Goal: Complete application form: Complete application form

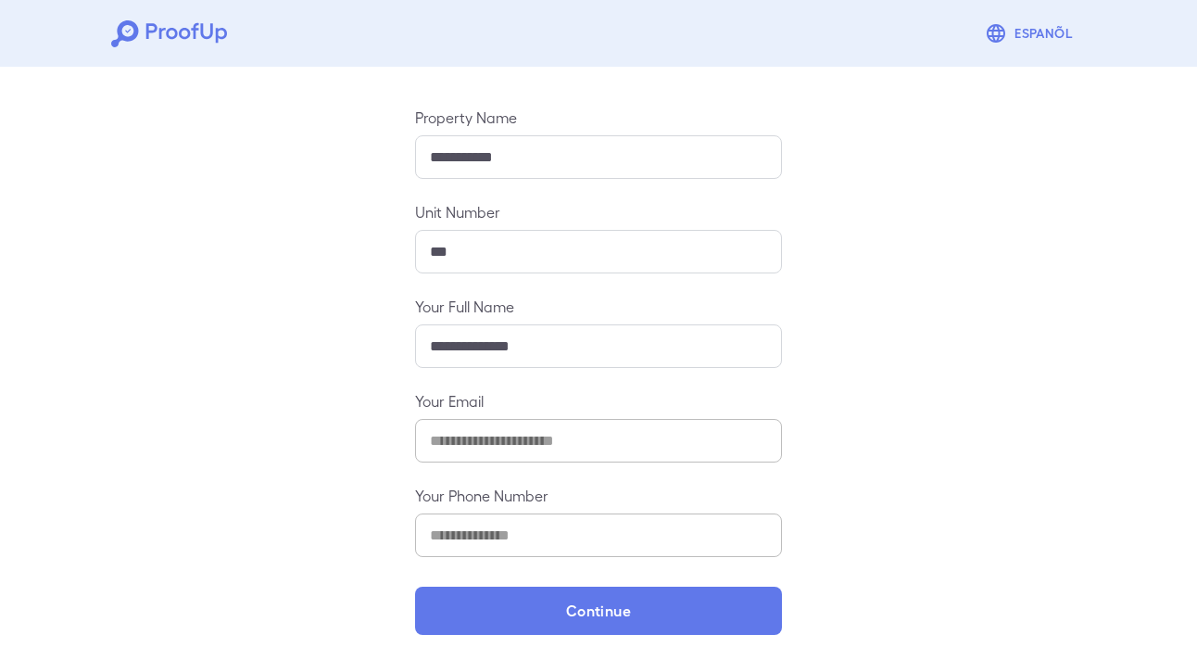
scroll to position [187, 0]
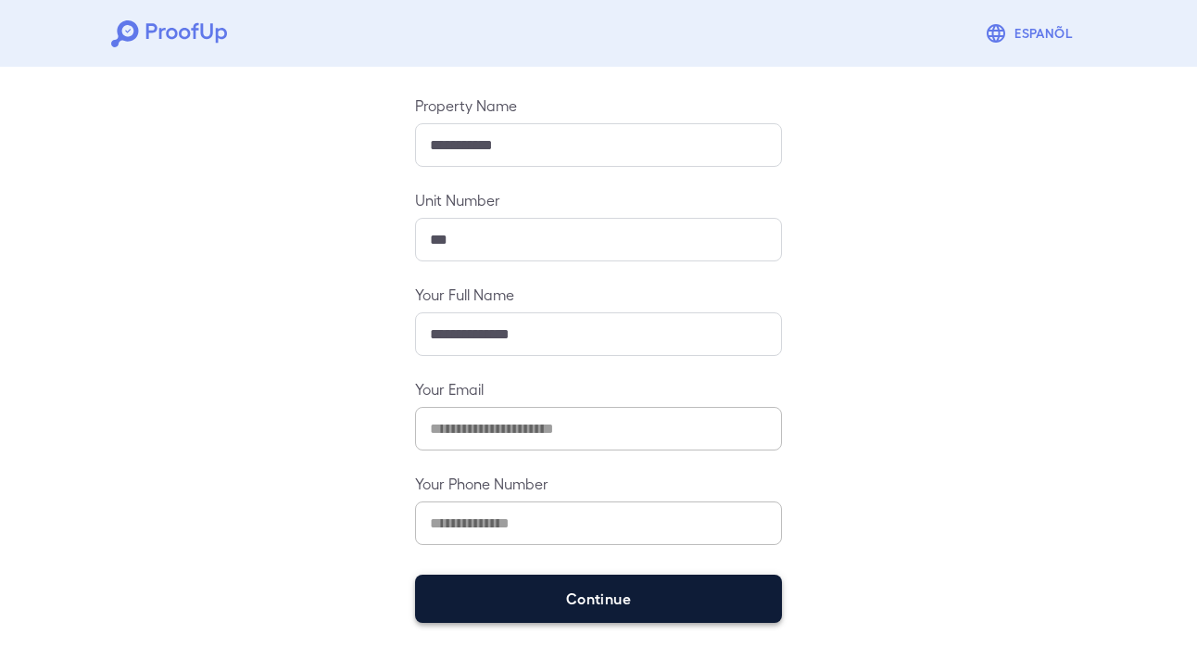
click at [738, 598] on button "Continue" at bounding box center [598, 598] width 367 height 48
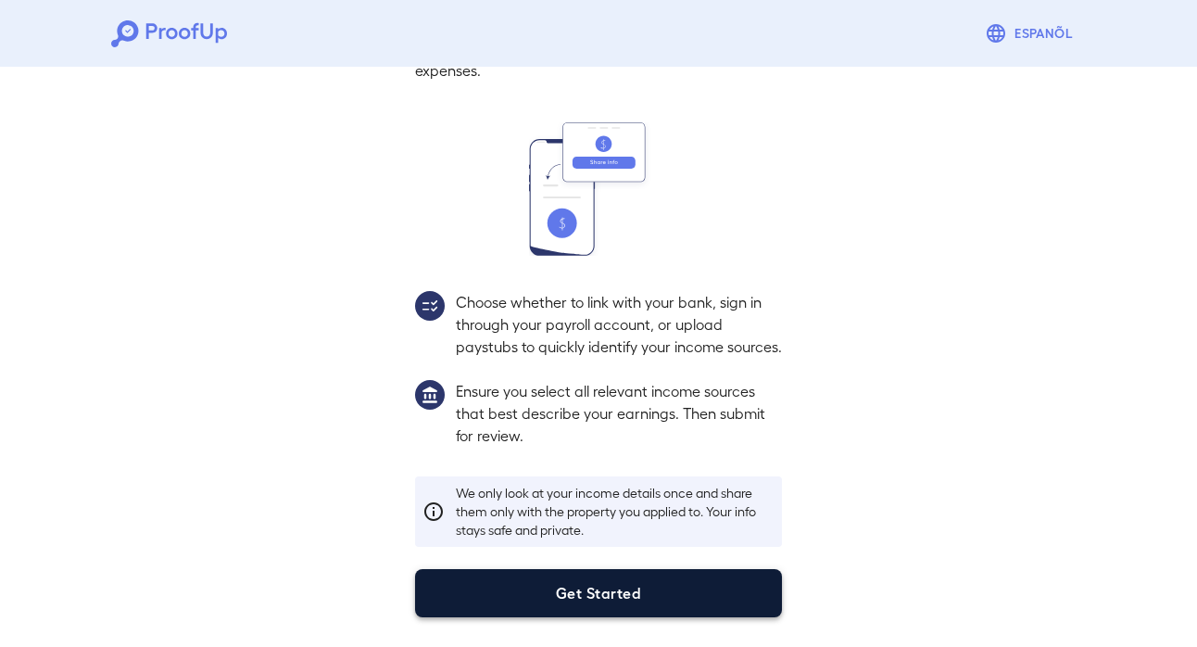
click at [741, 585] on button "Get Started" at bounding box center [598, 593] width 367 height 48
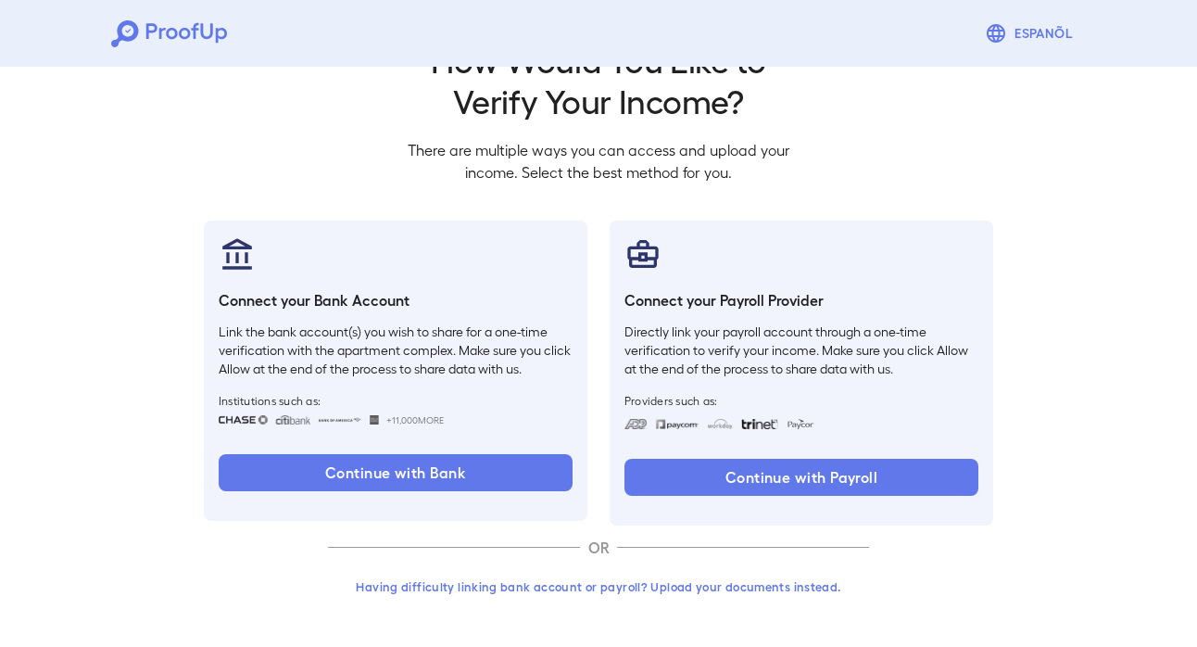
scroll to position [61, 0]
click at [808, 587] on button "Having difficulty linking bank account or payroll? Upload your documents instea…" at bounding box center [598, 586] width 541 height 33
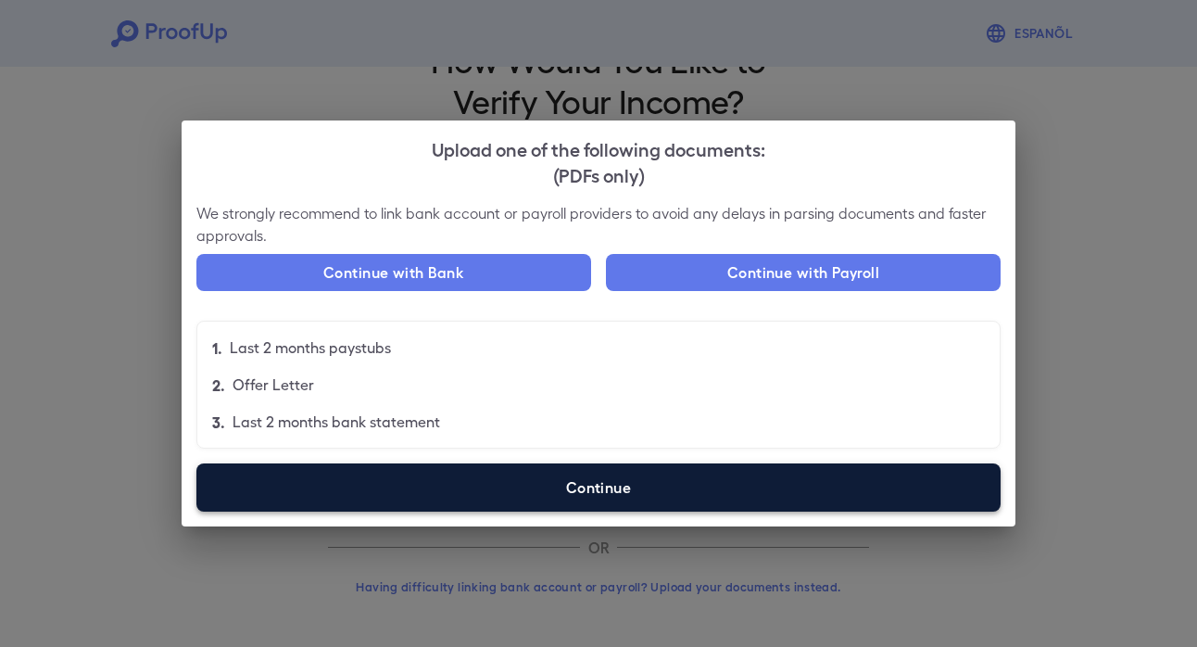
click at [779, 496] on label "Continue" at bounding box center [598, 487] width 804 height 48
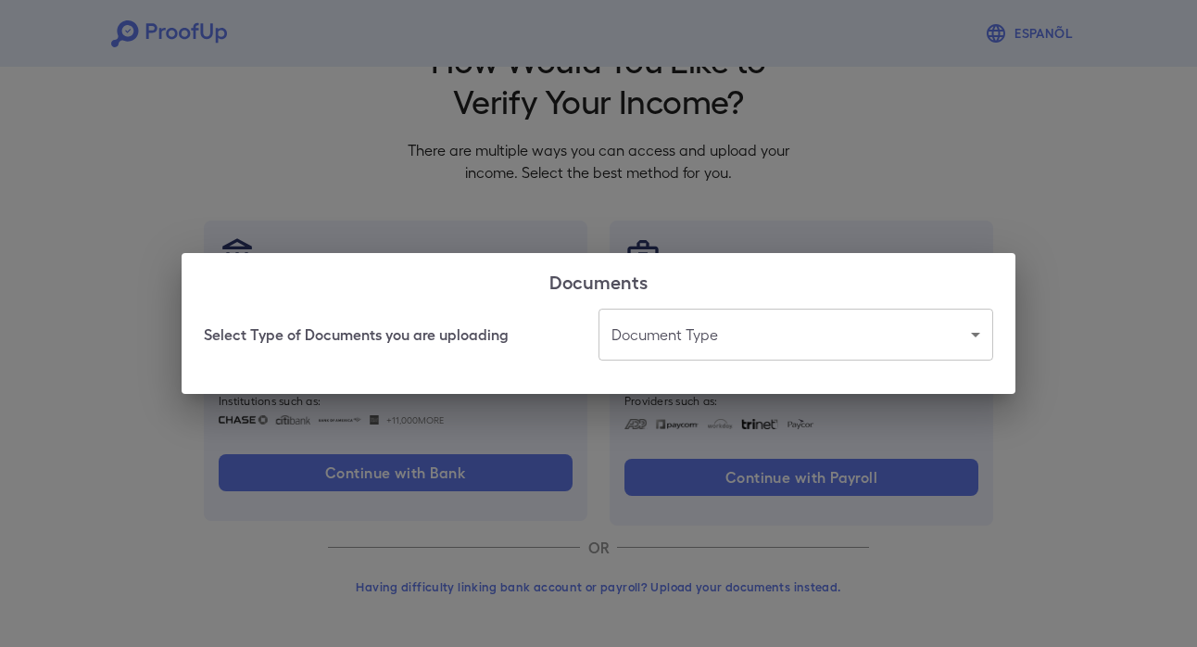
click at [795, 337] on body "Espanõl Go back How Would You Like to Verify Your Income? There are multiple wa…" at bounding box center [598, 293] width 1197 height 708
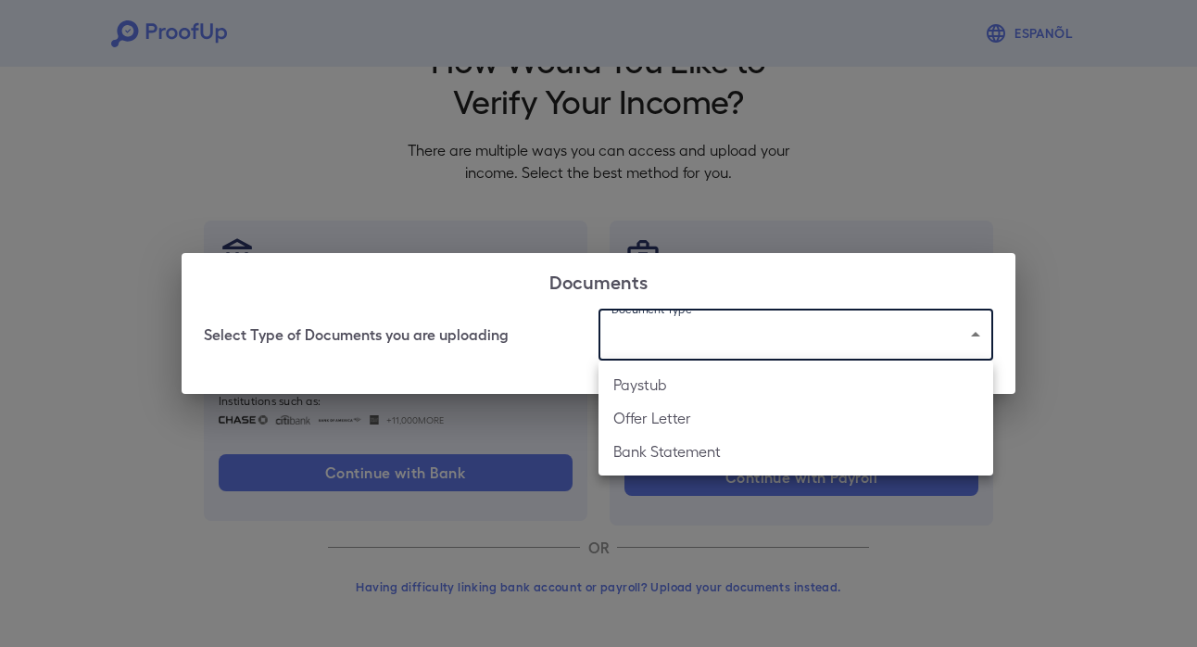
click at [744, 449] on li "Bank Statement" at bounding box center [795, 451] width 395 height 33
type input "**********"
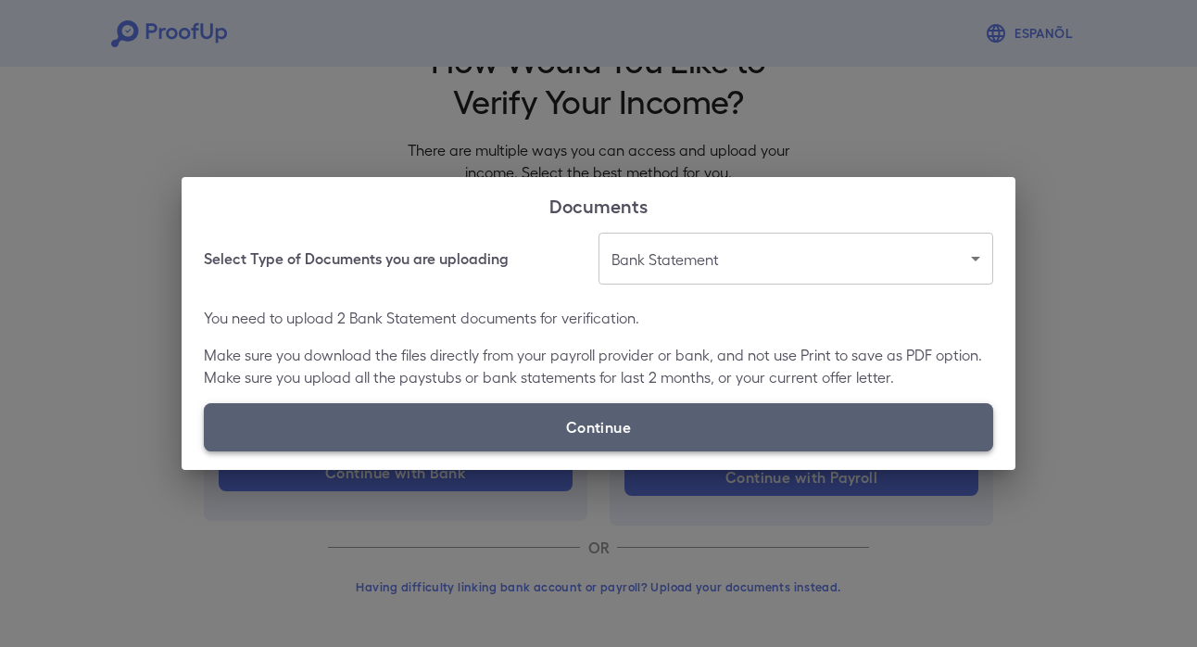
click at [745, 435] on label "Continue" at bounding box center [598, 427] width 789 height 48
click at [205, 450] on input "Continue" at bounding box center [204, 450] width 1 height 1
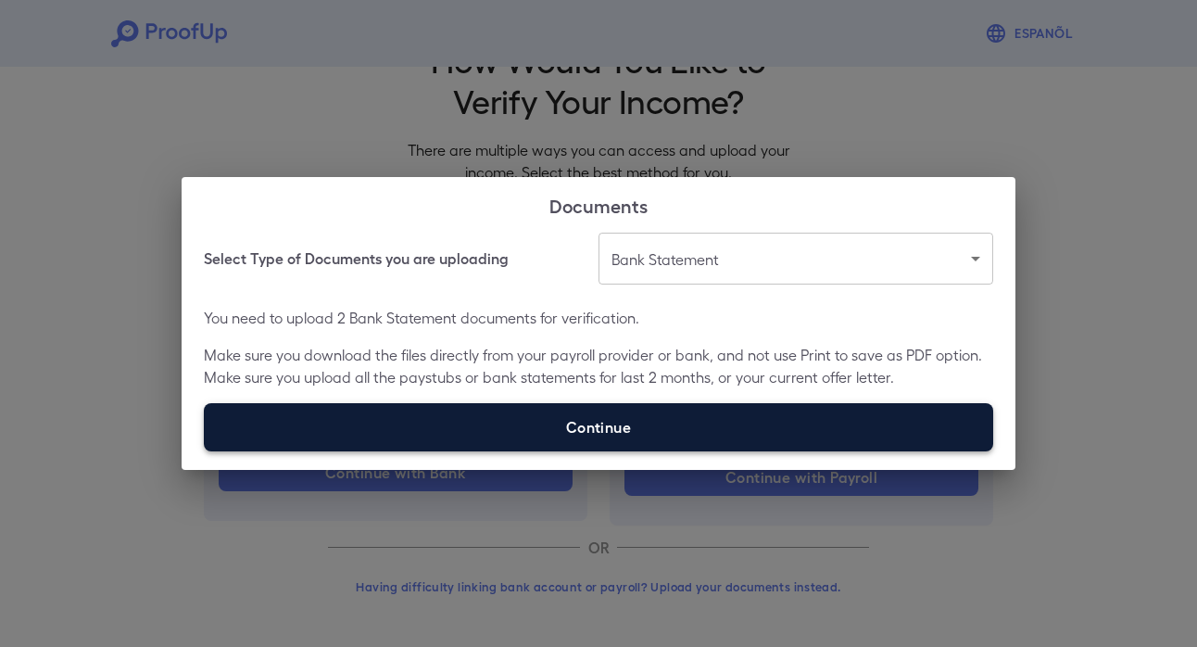
type input "**********"
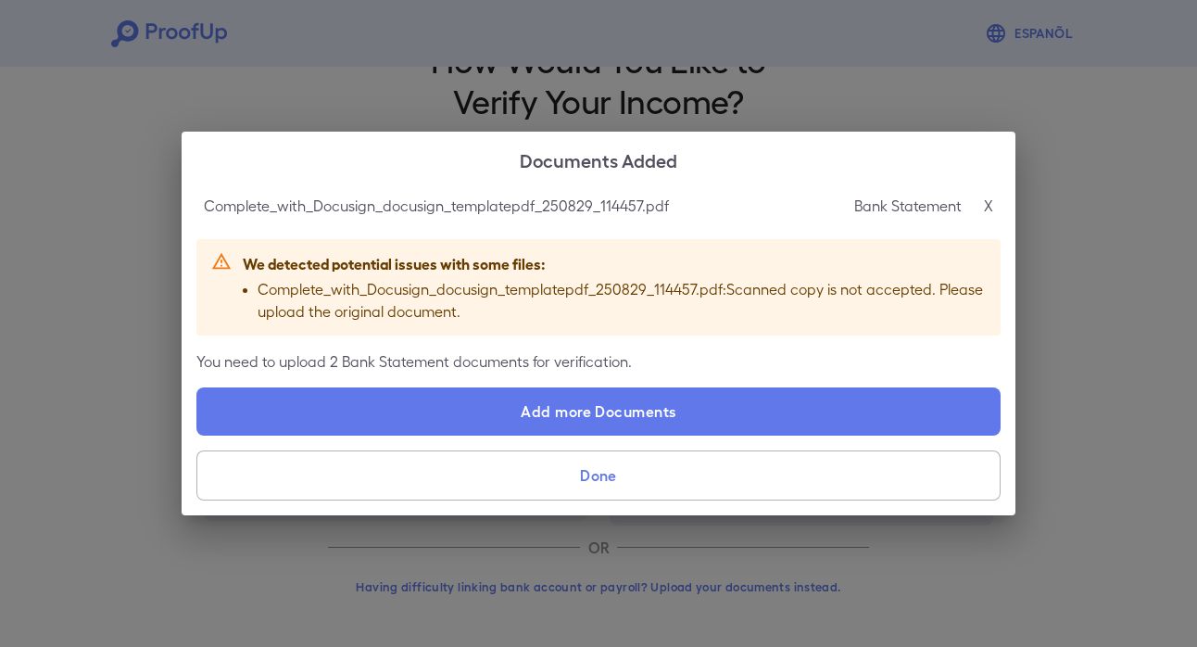
click at [811, 473] on button "Done" at bounding box center [598, 475] width 804 height 50
click at [1133, 344] on div "Documents Added Complete_with_Docusign_docusign_templatepdf_250829_114457.pdf B…" at bounding box center [598, 323] width 1197 height 647
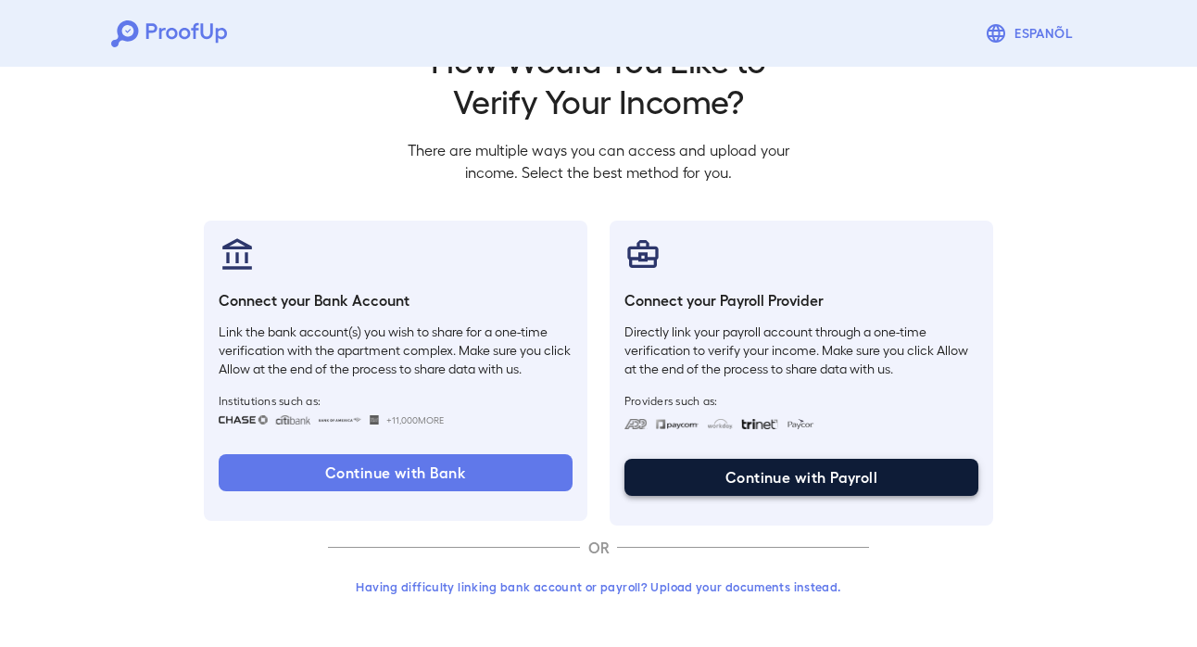
click at [669, 473] on button "Continue with Payroll" at bounding box center [801, 477] width 354 height 37
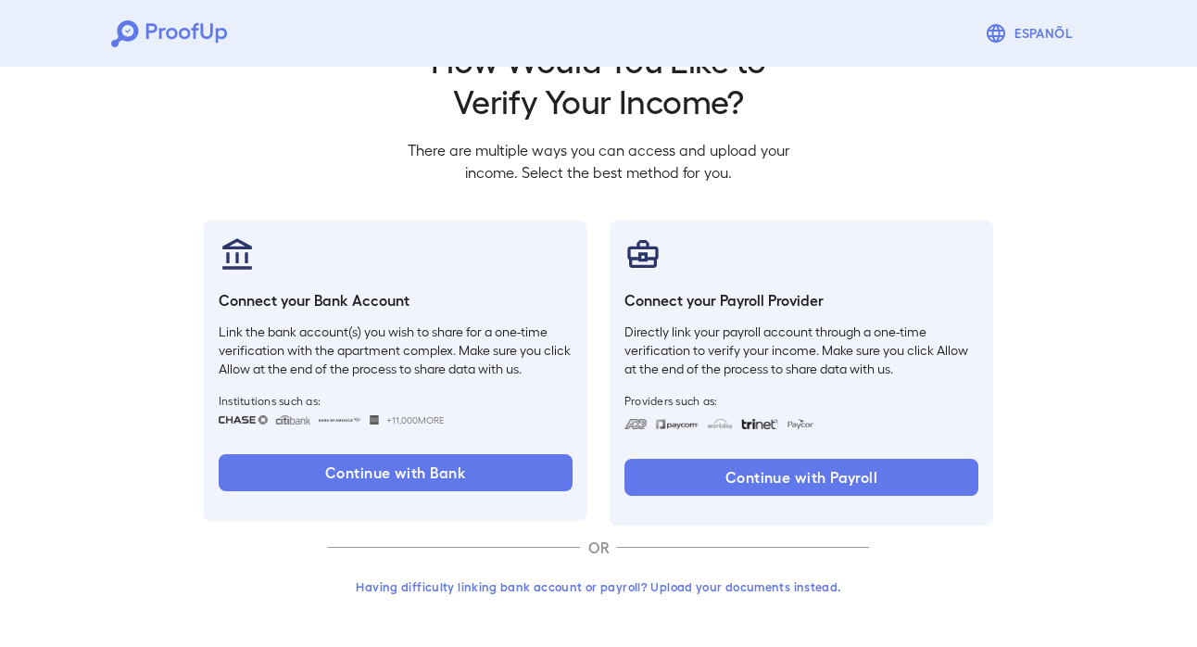
click at [387, 475] on button "Continue with Bank" at bounding box center [396, 472] width 354 height 37
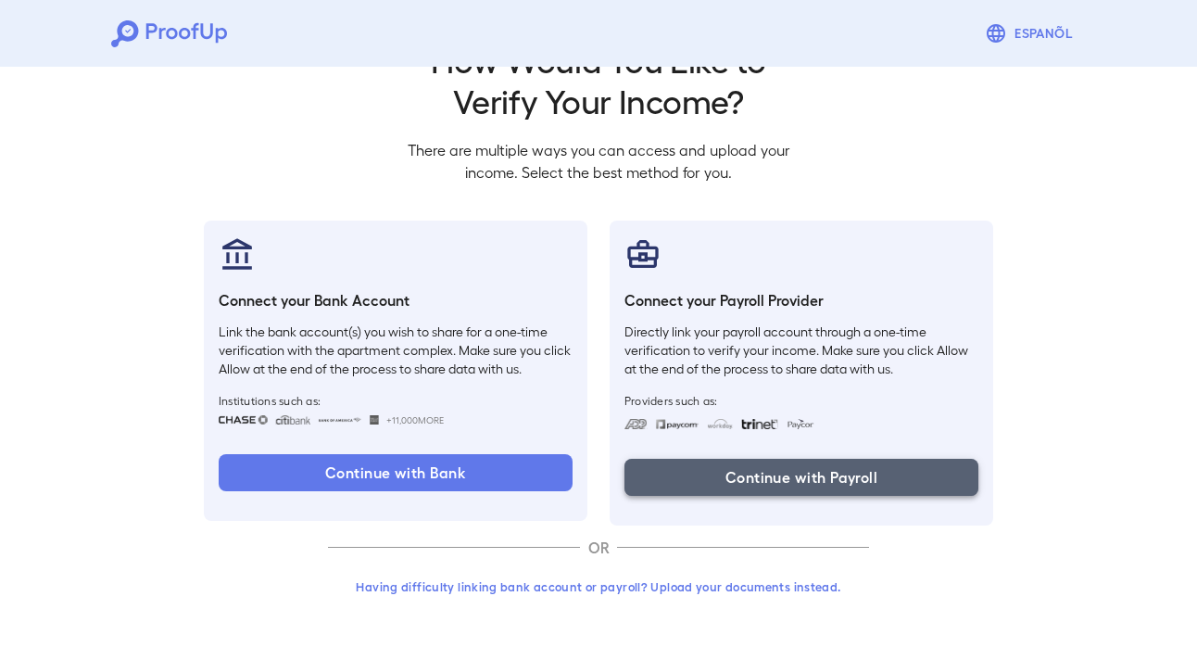
click at [805, 487] on button "Continue with Payroll" at bounding box center [801, 477] width 354 height 37
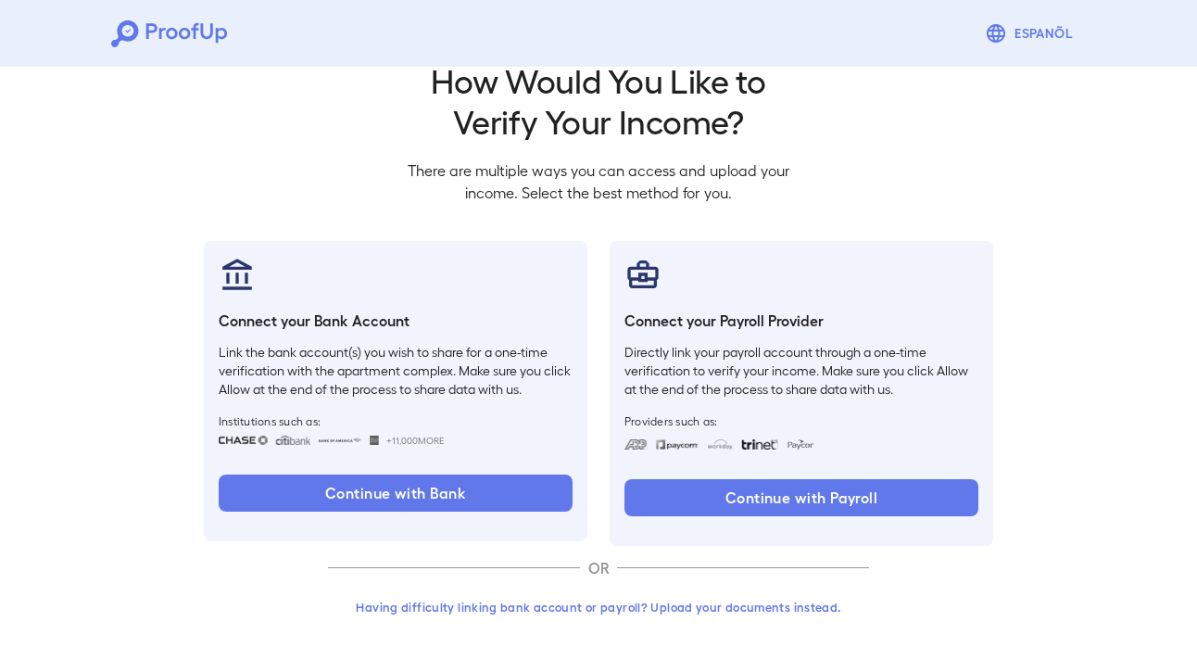
scroll to position [0, 0]
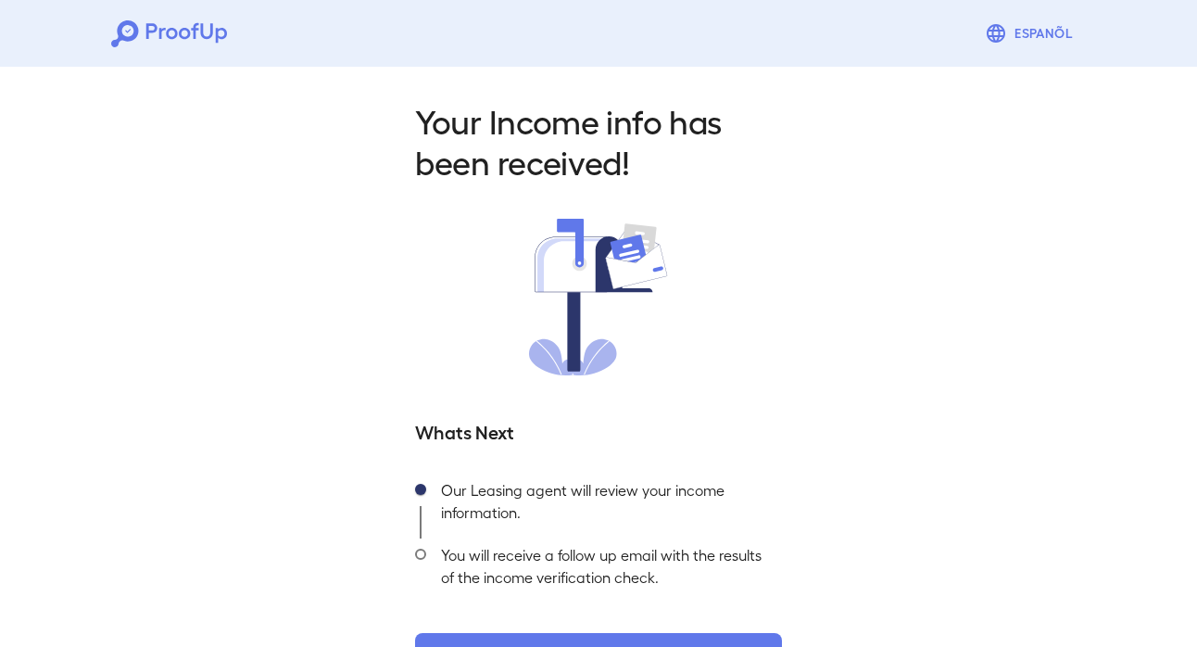
scroll to position [63, 0]
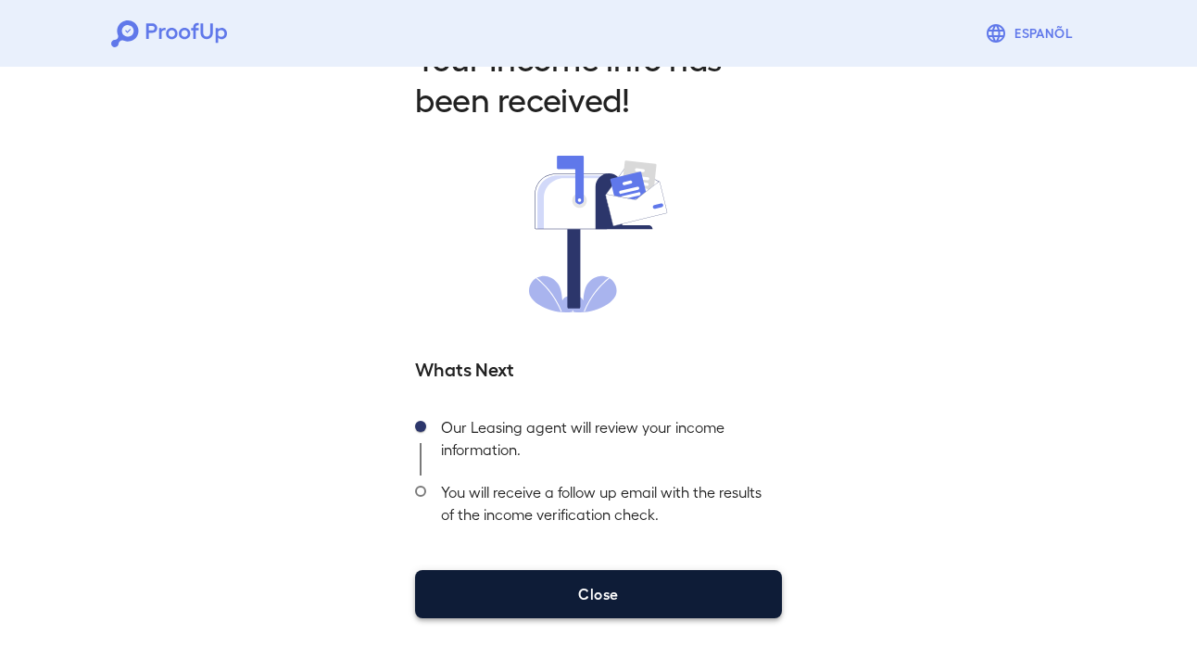
click at [684, 594] on button "Close" at bounding box center [598, 594] width 367 height 48
click at [701, 597] on button "Close" at bounding box center [598, 594] width 367 height 48
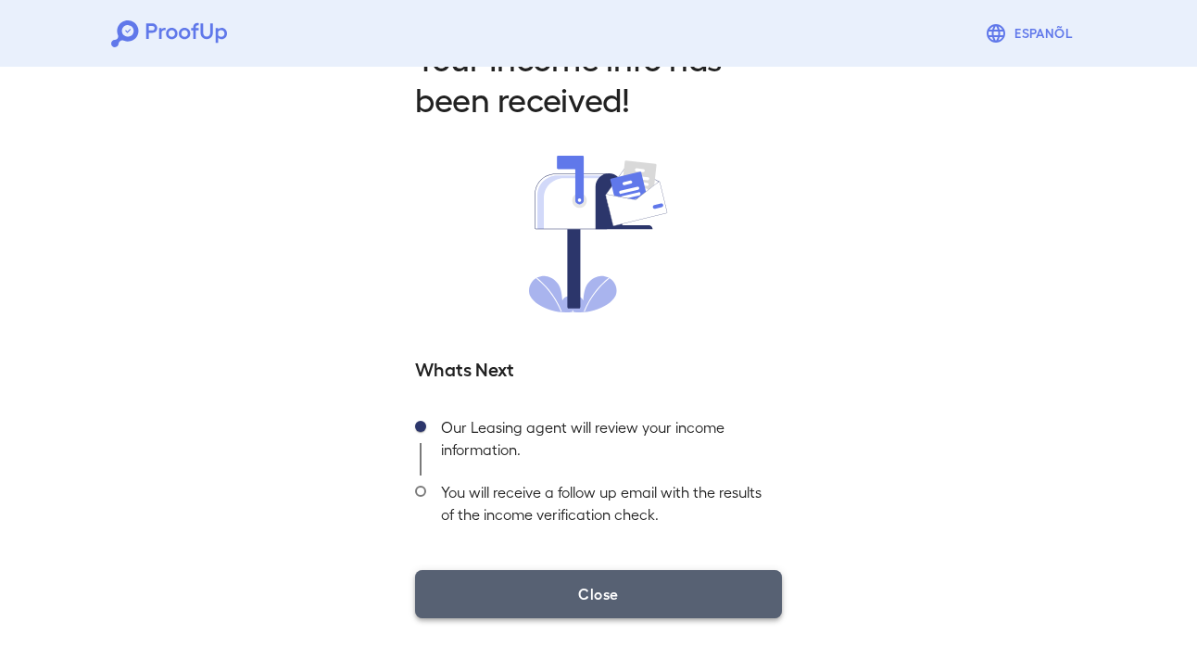
click at [588, 598] on button "Close" at bounding box center [598, 594] width 367 height 48
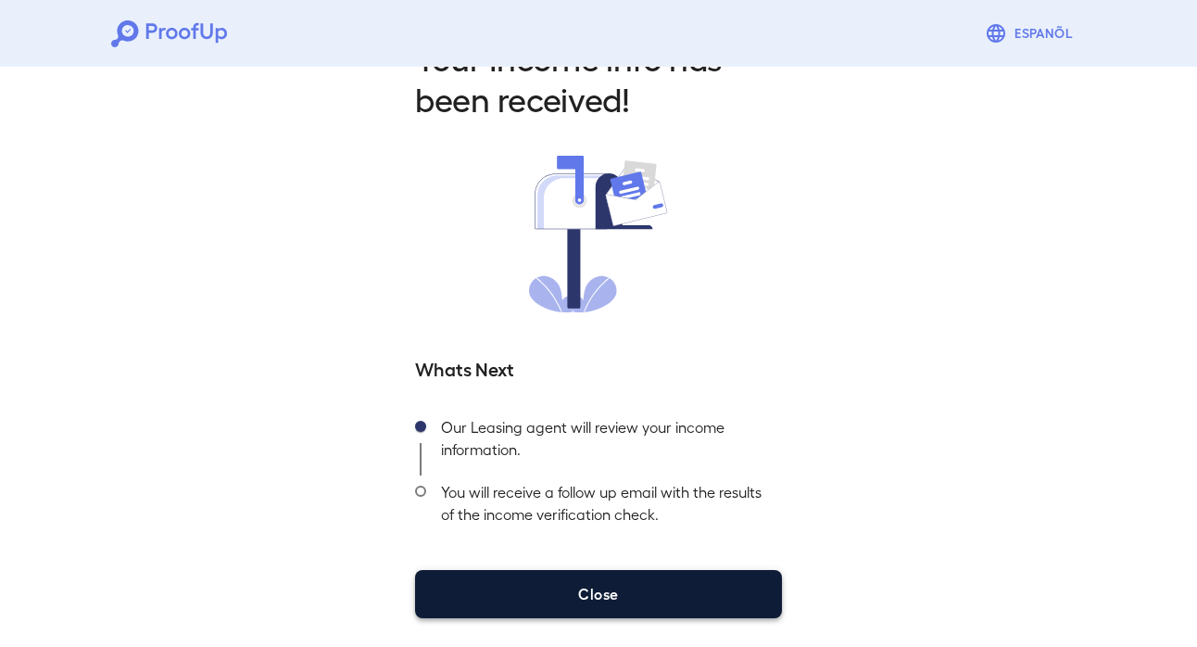
click at [705, 587] on button "Close" at bounding box center [598, 594] width 367 height 48
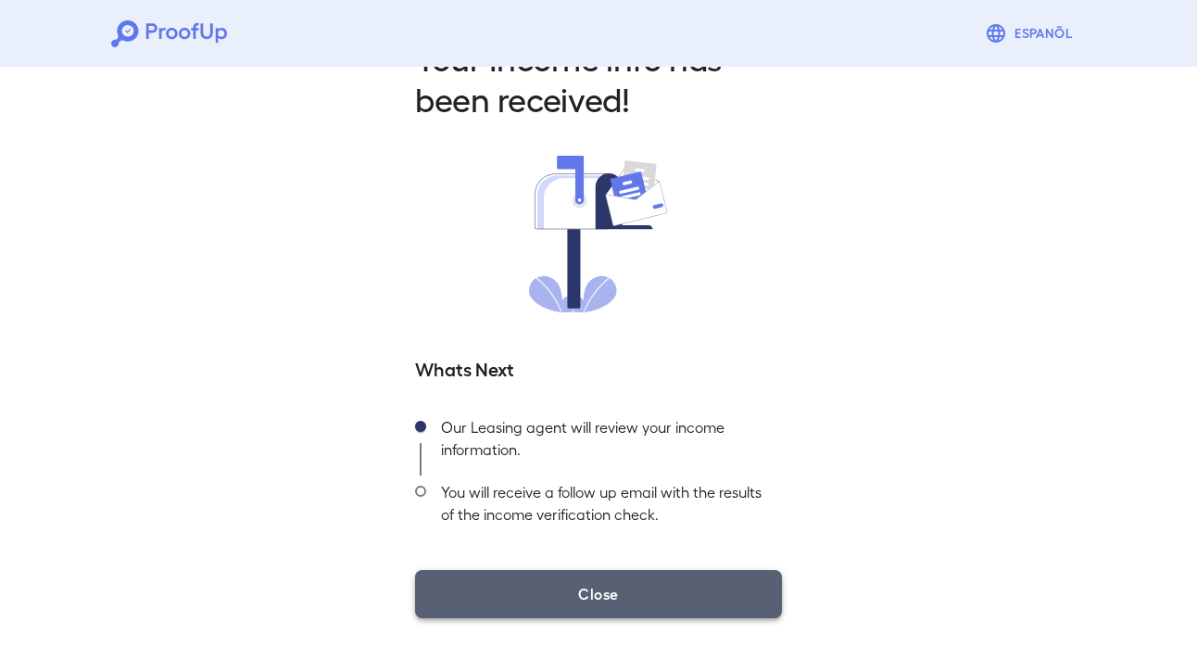
click at [723, 595] on button "Close" at bounding box center [598, 594] width 367 height 48
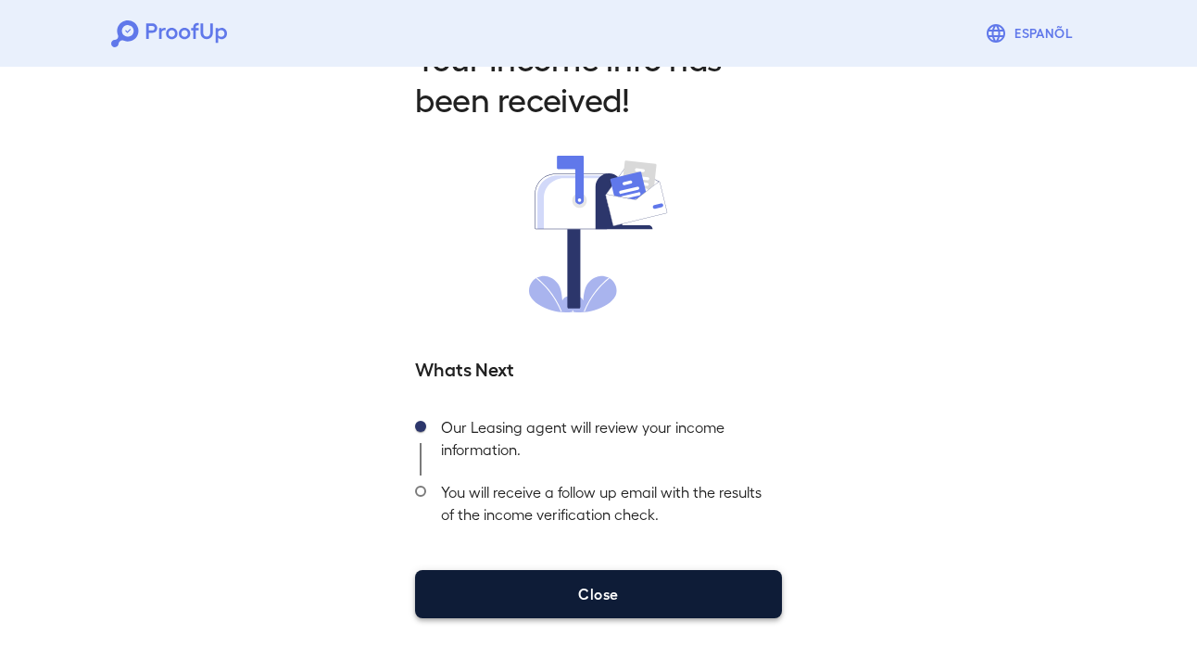
click at [713, 592] on button "Close" at bounding box center [598, 594] width 367 height 48
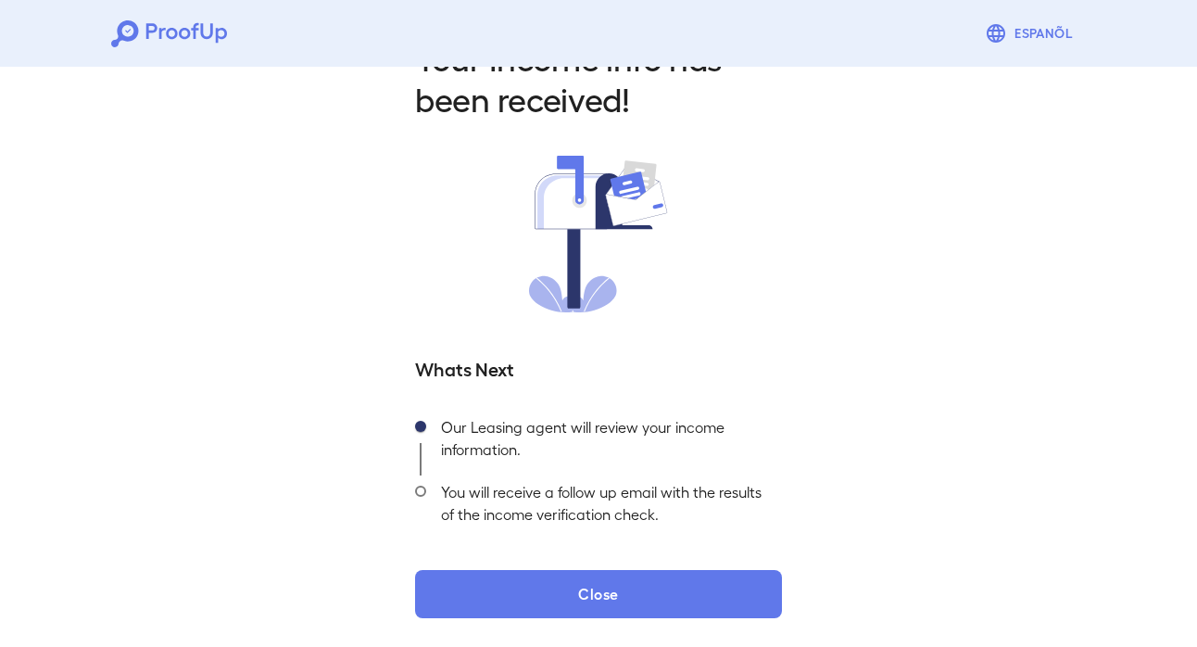
scroll to position [0, 0]
